Goal: Communication & Community: Participate in discussion

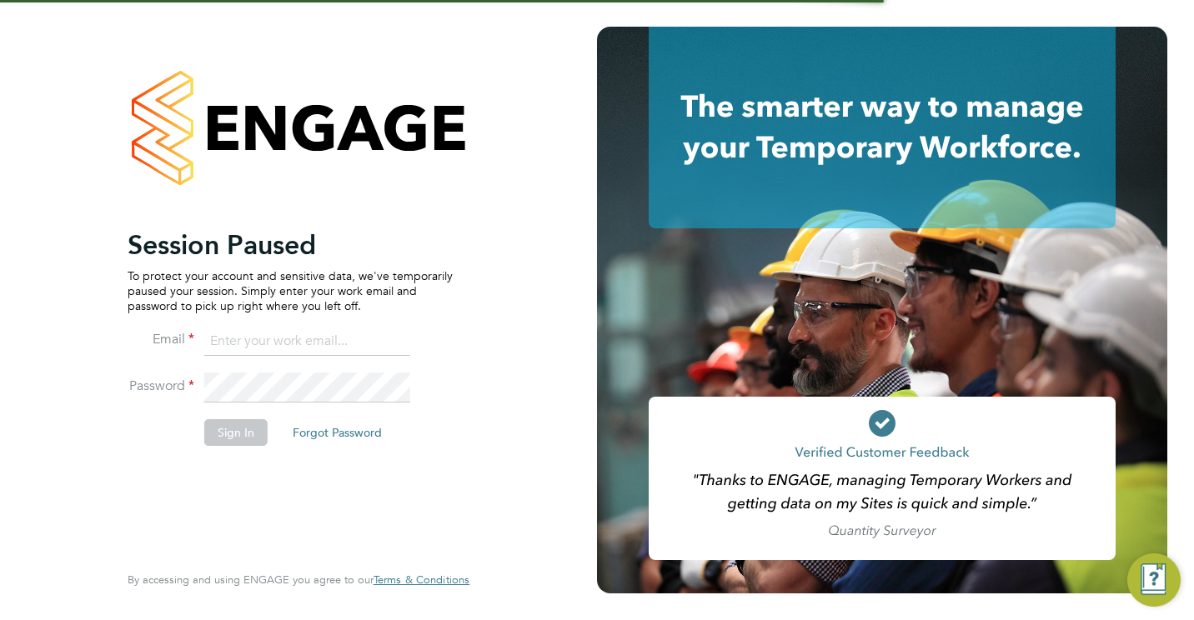
type input "[EMAIL_ADDRESS][DOMAIN_NAME]"
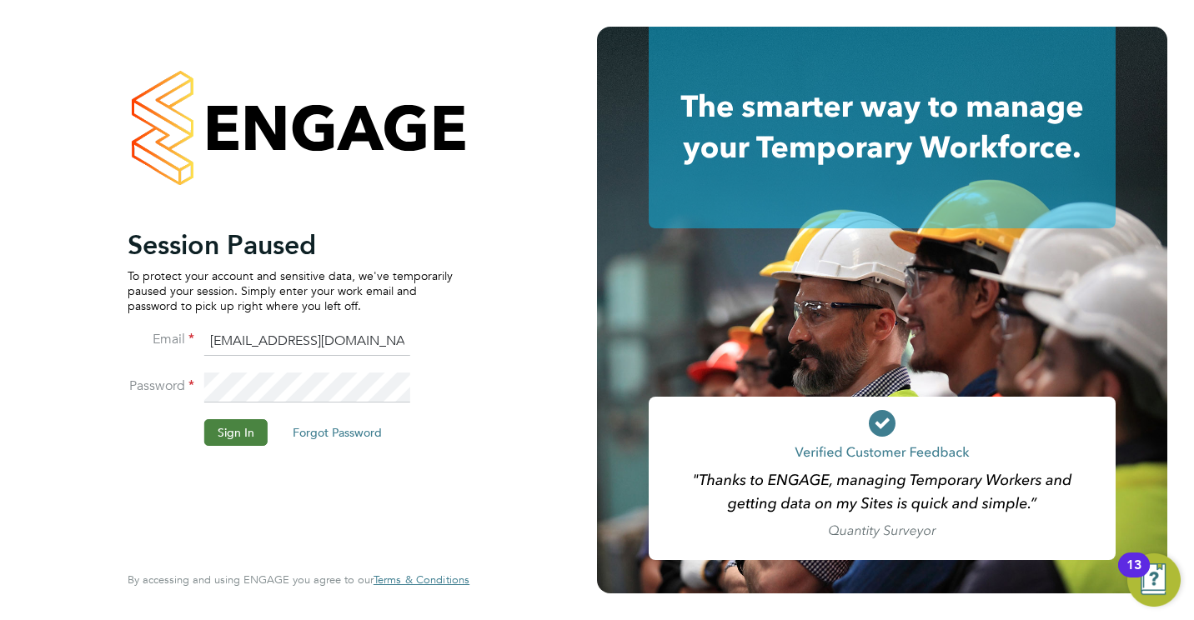
click at [231, 429] on button "Sign In" at bounding box center [235, 432] width 63 height 27
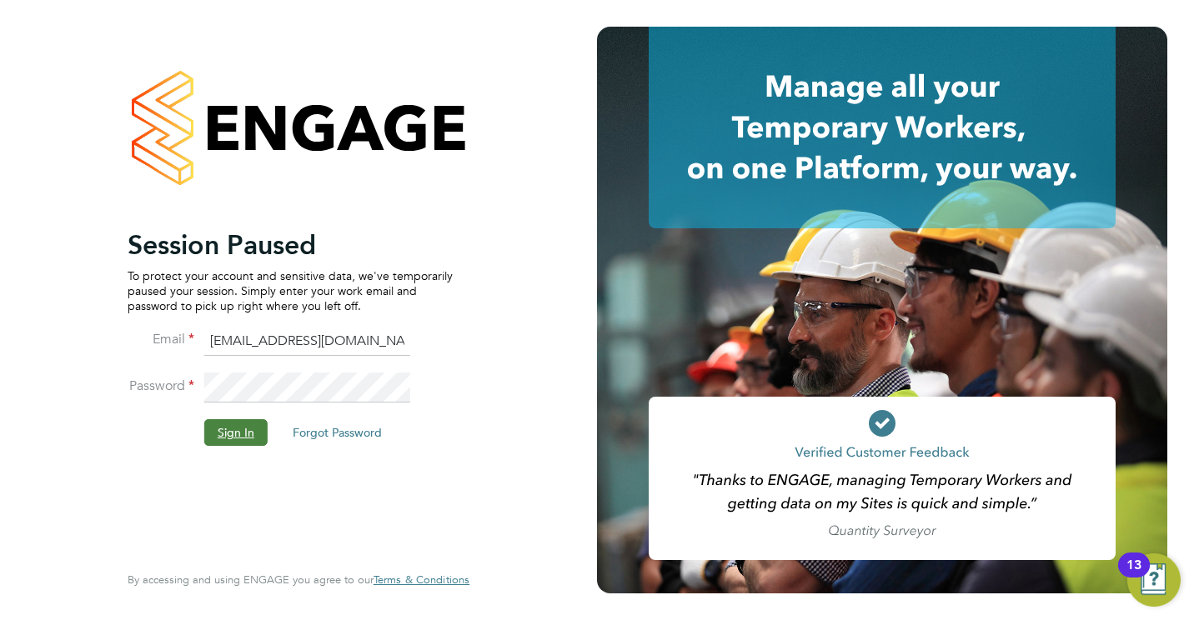
click at [245, 432] on button "Sign In" at bounding box center [235, 432] width 63 height 27
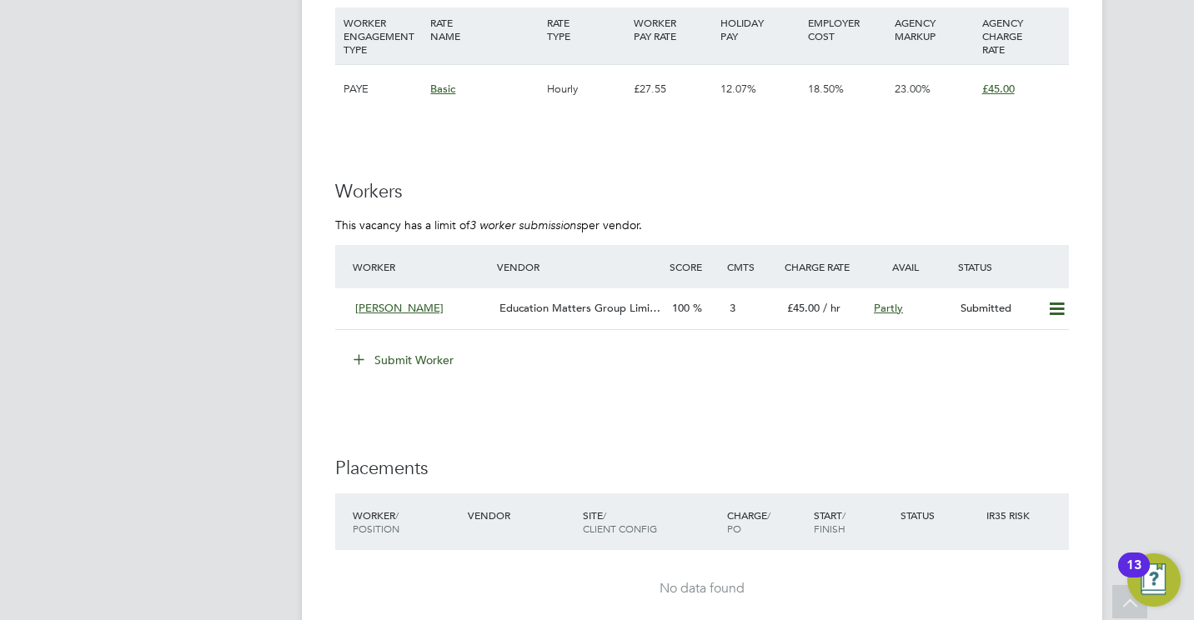
scroll to position [2323, 0]
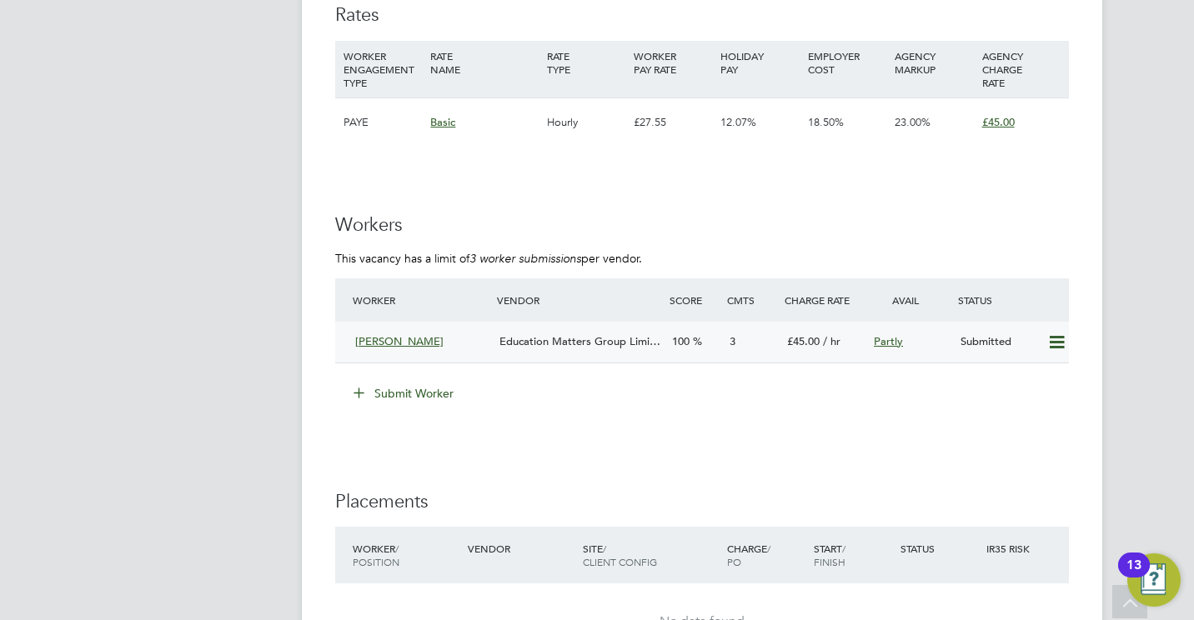
click at [554, 331] on div "Education Matters Group Limi…" at bounding box center [579, 342] width 173 height 28
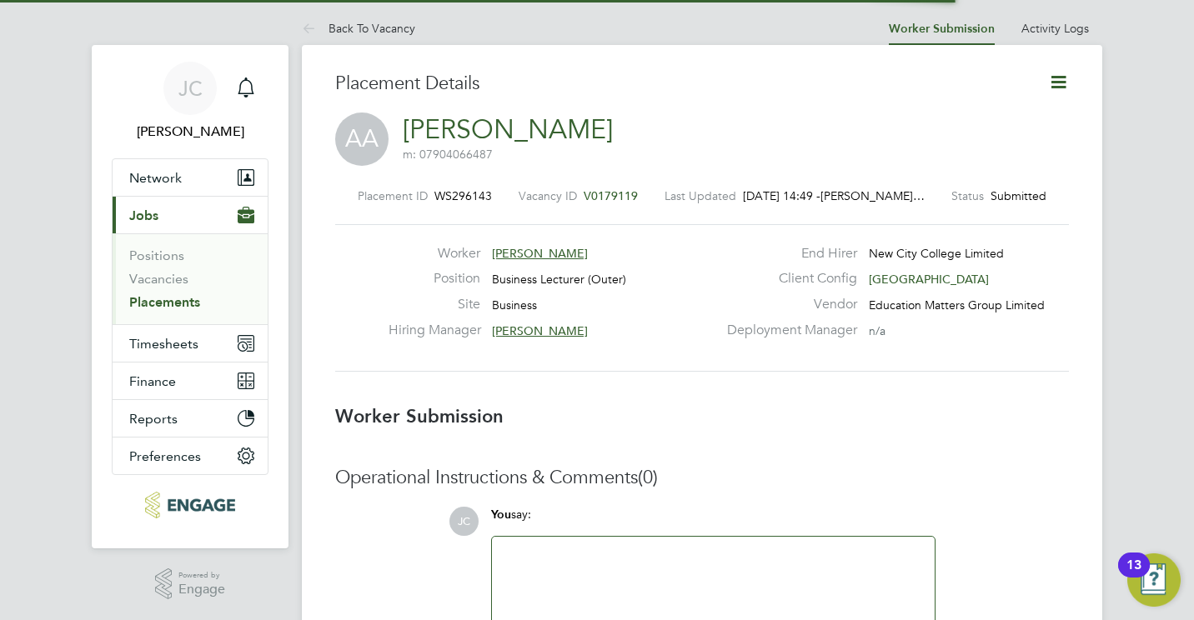
scroll to position [8, 8]
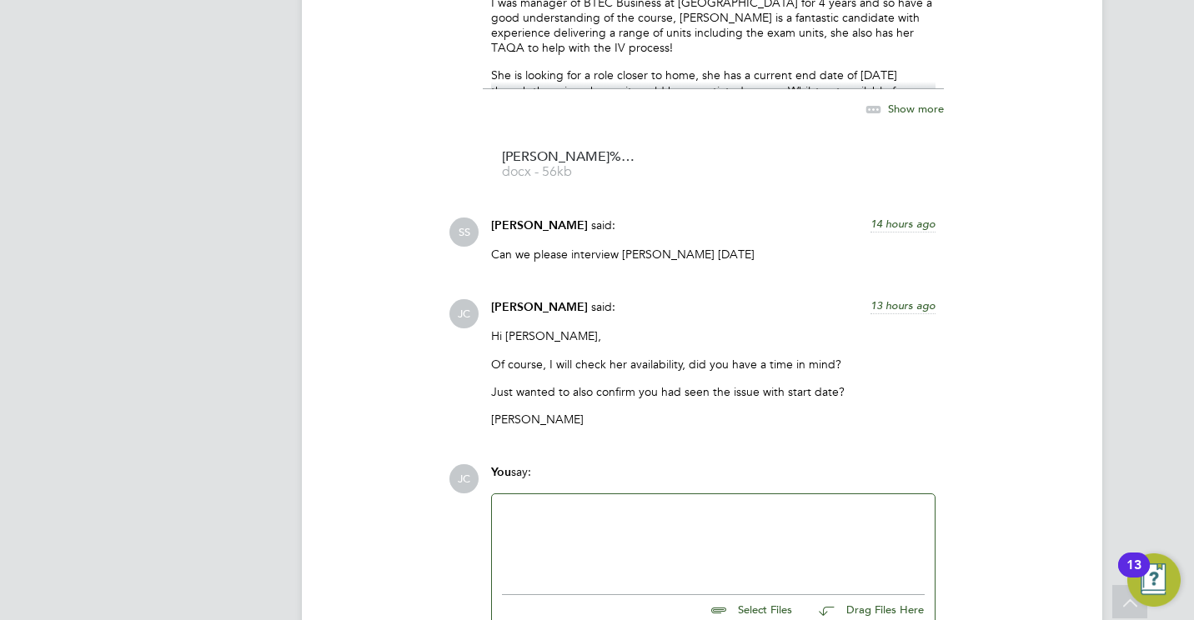
click at [622, 520] on div at bounding box center [713, 540] width 423 height 72
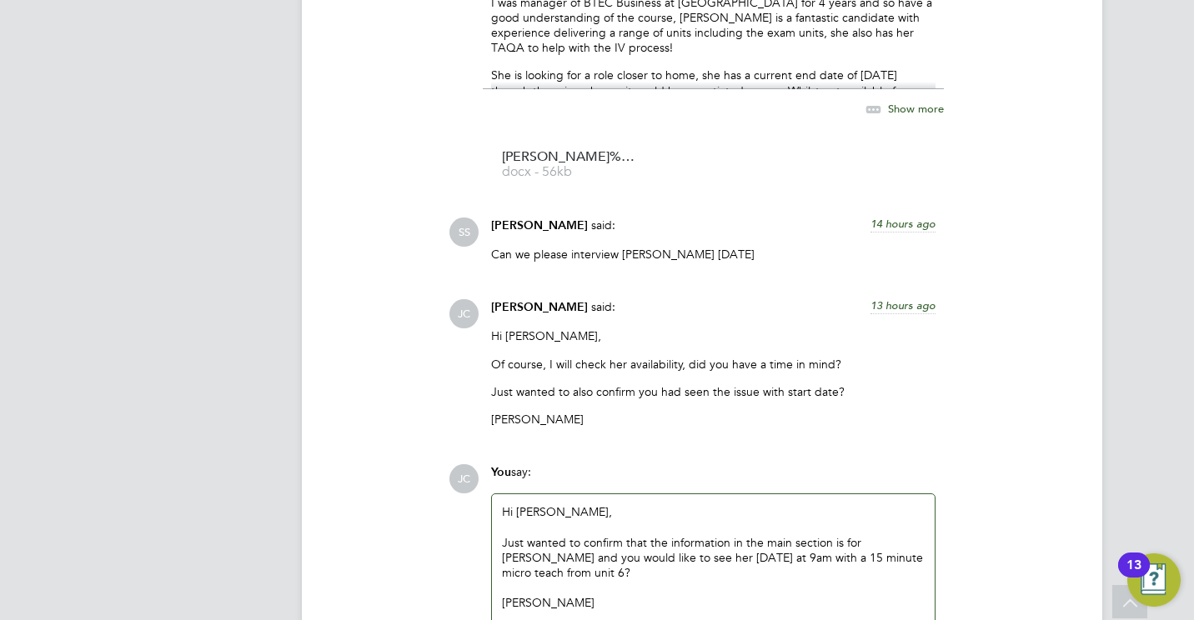
drag, startPoint x: 1175, startPoint y: 212, endPoint x: 1193, endPoint y: 461, distance: 250.0
drag, startPoint x: 1193, startPoint y: 461, endPoint x: 1036, endPoint y: 394, distance: 171.1
click at [1036, 394] on div "JC James Carey said: 13 hours ago Hi Shabnam, Of course, I will check her avail…" at bounding box center [759, 369] width 620 height 140
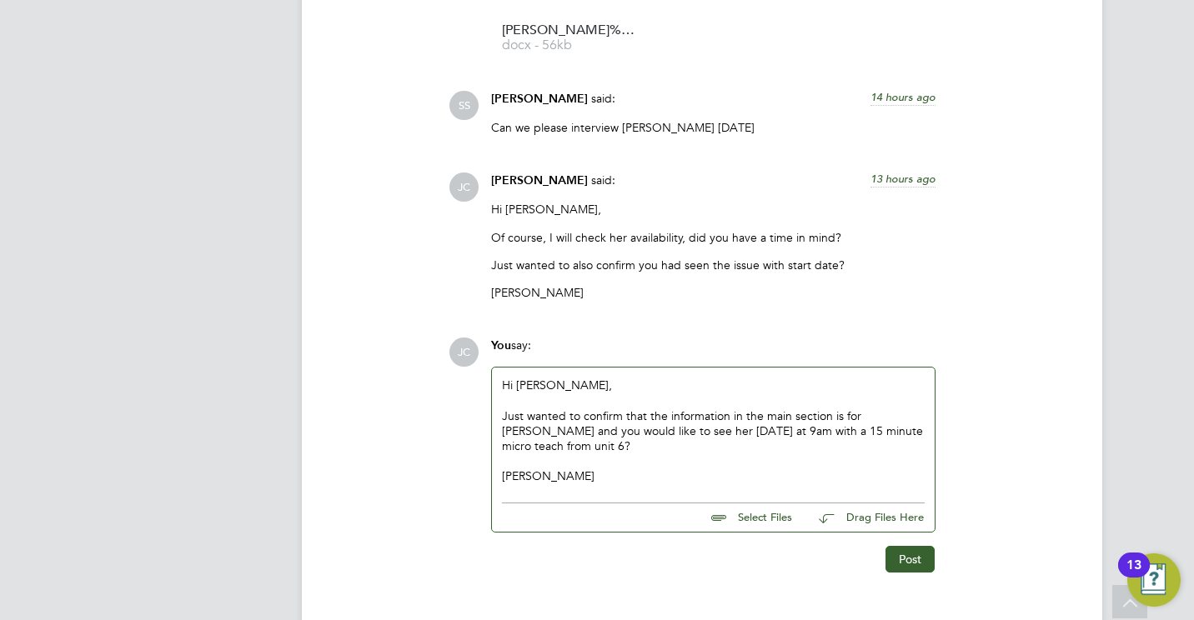
scroll to position [1836, 0]
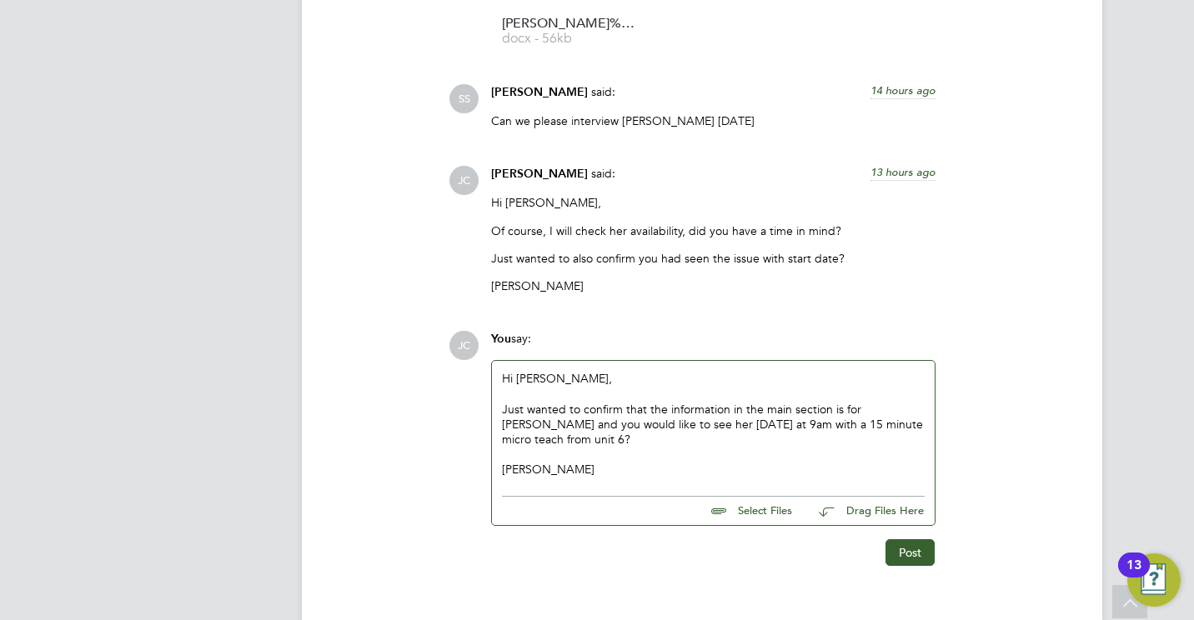
click at [919, 282] on p "James" at bounding box center [713, 285] width 444 height 15
click at [915, 557] on button "Post" at bounding box center [909, 552] width 49 height 27
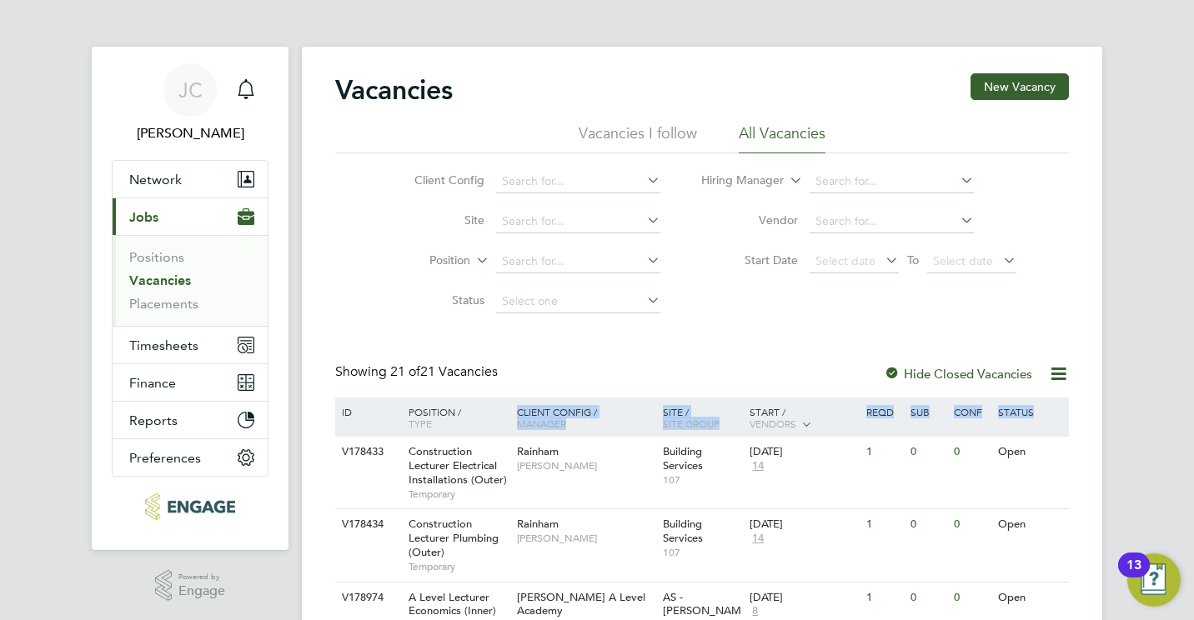
drag, startPoint x: 1184, startPoint y: 182, endPoint x: 1193, endPoint y: 454, distance: 272.8
drag, startPoint x: 1193, startPoint y: 454, endPoint x: 1143, endPoint y: 256, distance: 204.6
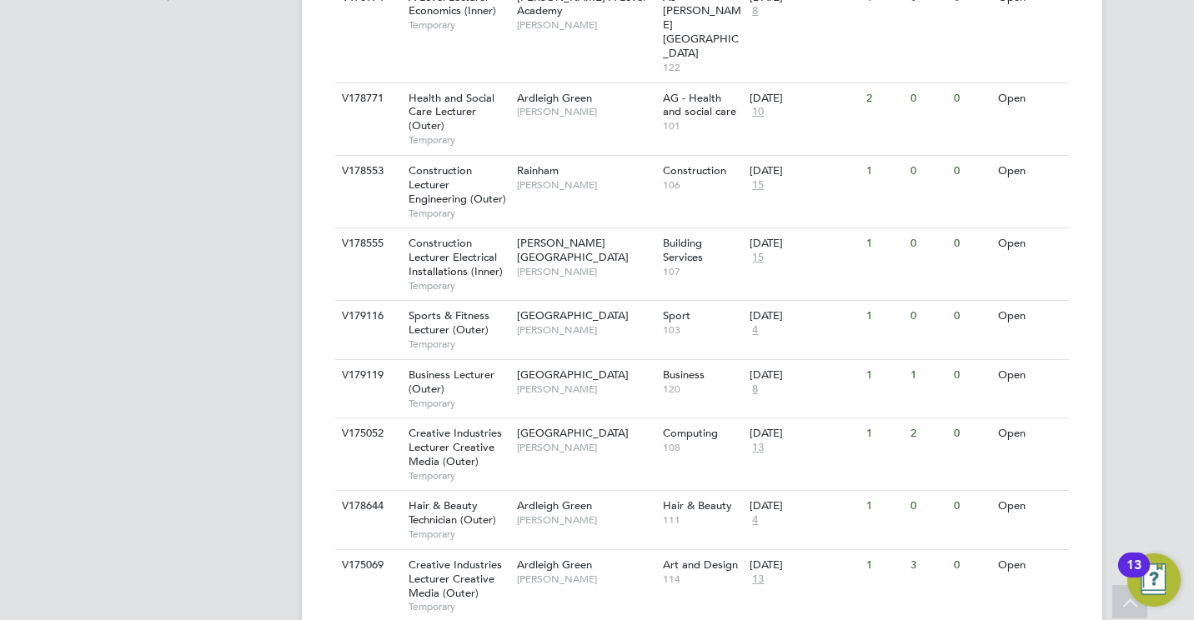
scroll to position [634, 0]
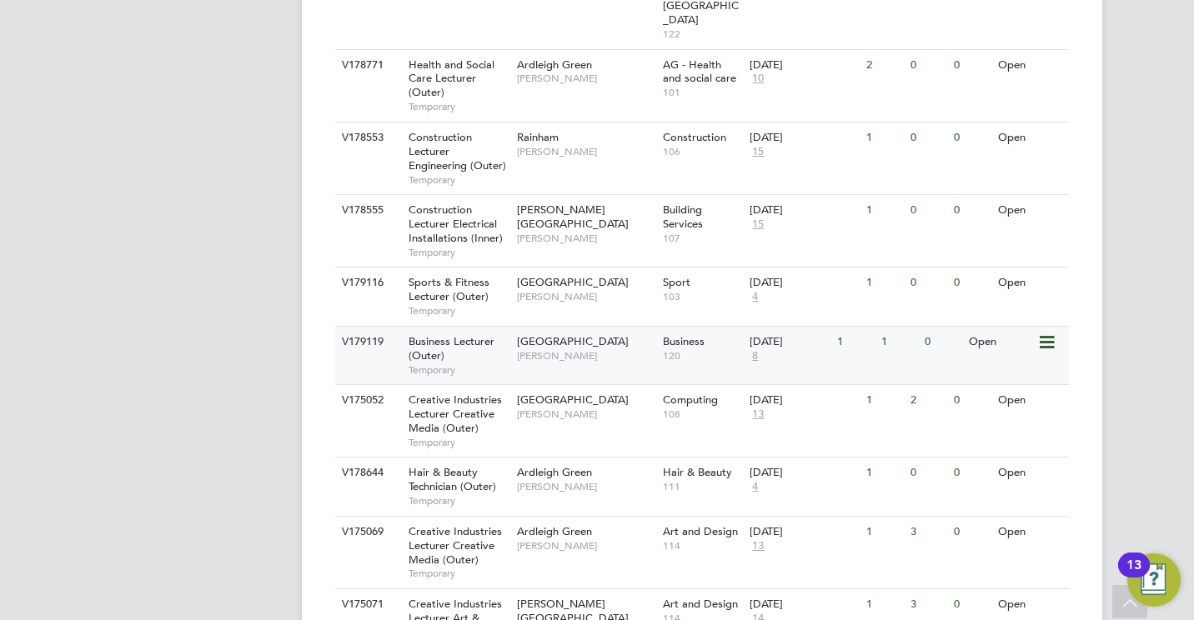
click at [460, 364] on span "Temporary" at bounding box center [459, 370] width 100 height 13
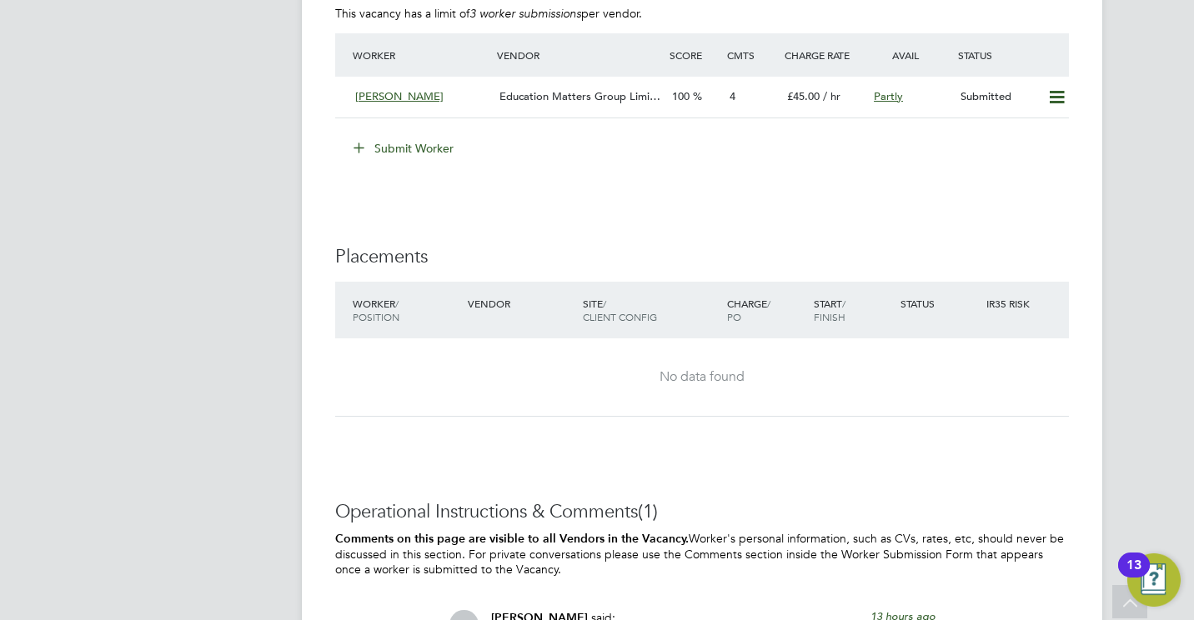
scroll to position [2601, 0]
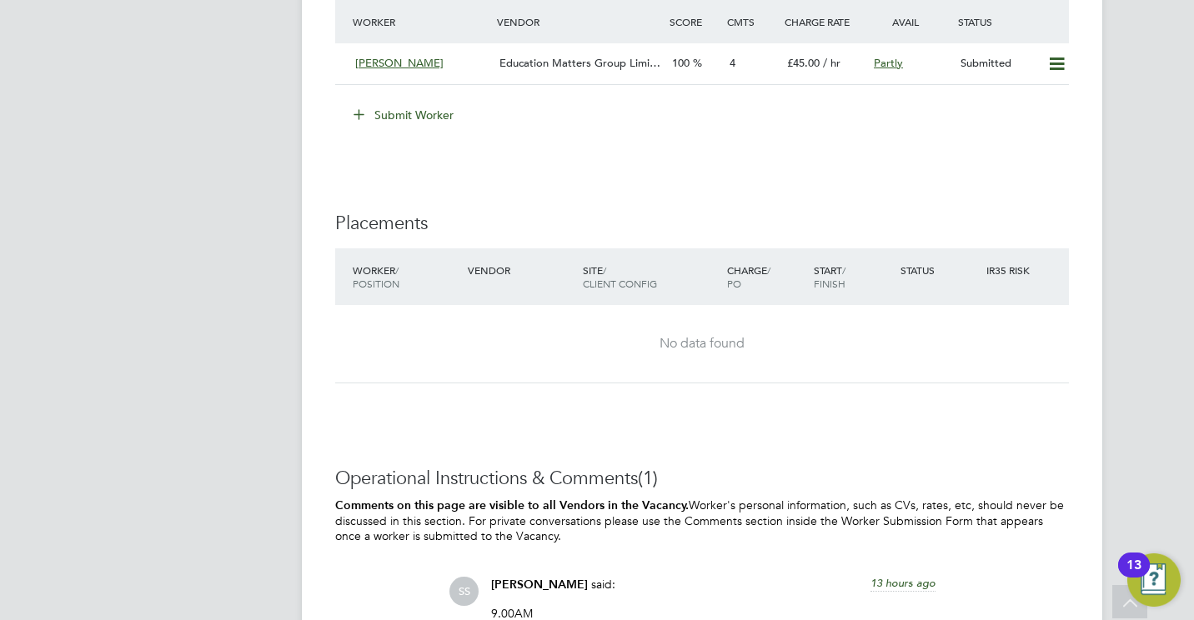
drag, startPoint x: 232, startPoint y: 11, endPoint x: 129, endPoint y: 109, distance: 142.1
